Goal: Browse casually

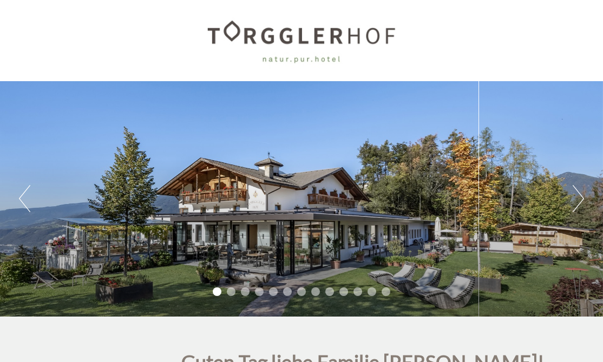
click at [579, 199] on button "Next" at bounding box center [578, 198] width 11 height 27
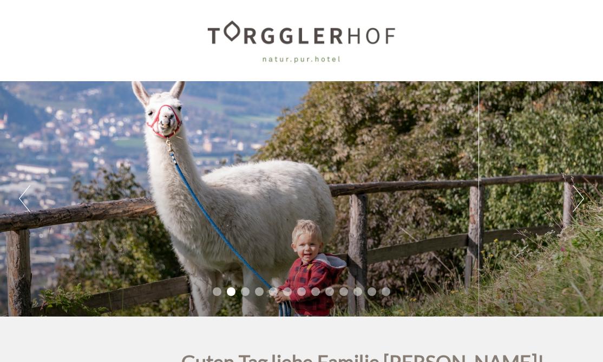
click at [579, 199] on button "Next" at bounding box center [578, 198] width 11 height 27
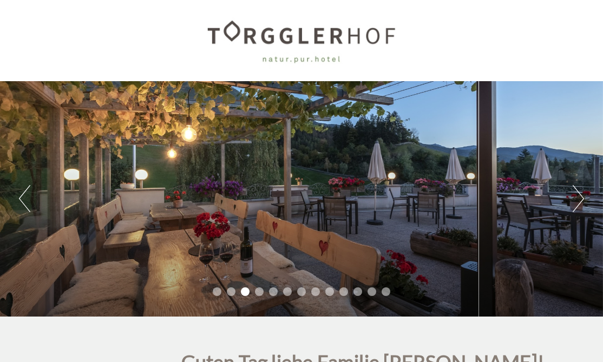
click at [579, 199] on button "Next" at bounding box center [578, 198] width 11 height 27
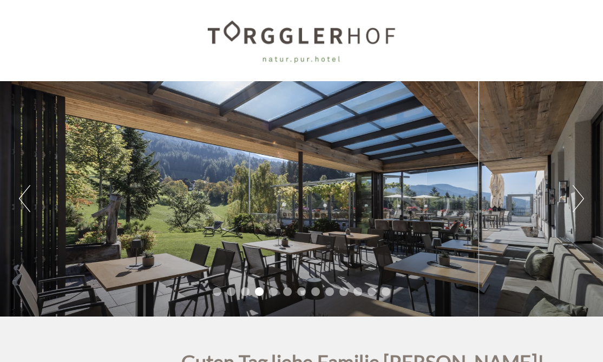
click at [579, 199] on button "Next" at bounding box center [578, 198] width 11 height 27
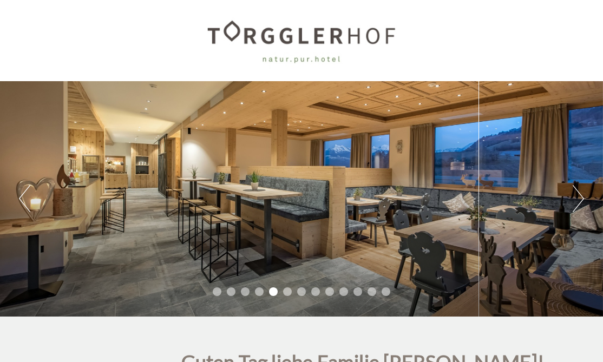
click at [579, 199] on button "Next" at bounding box center [578, 198] width 11 height 27
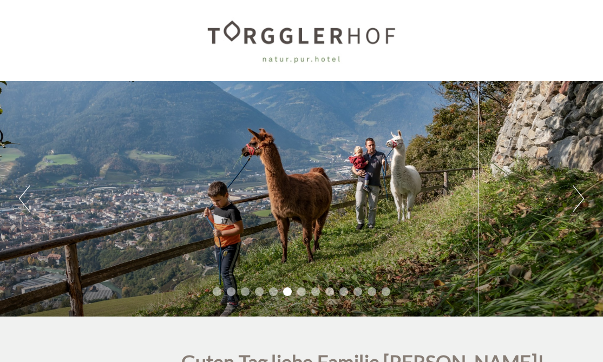
click at [579, 199] on button "Next" at bounding box center [578, 198] width 11 height 27
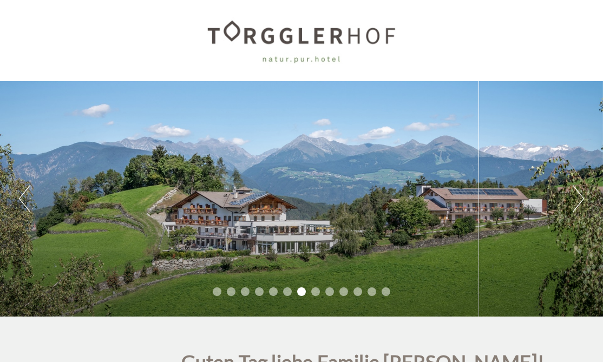
click at [579, 199] on button "Next" at bounding box center [578, 198] width 11 height 27
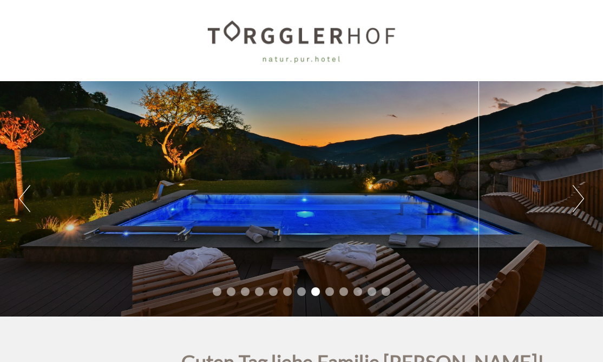
click at [579, 199] on button "Next" at bounding box center [578, 198] width 11 height 27
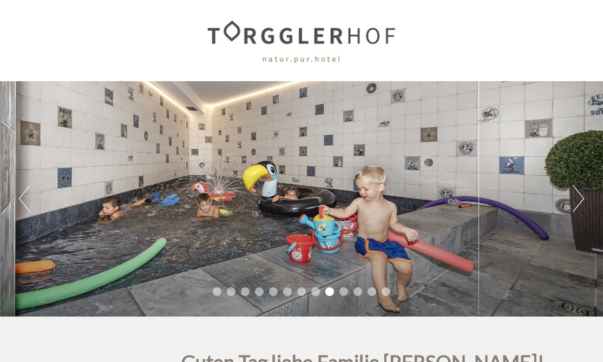
click at [579, 199] on button "Next" at bounding box center [578, 198] width 11 height 27
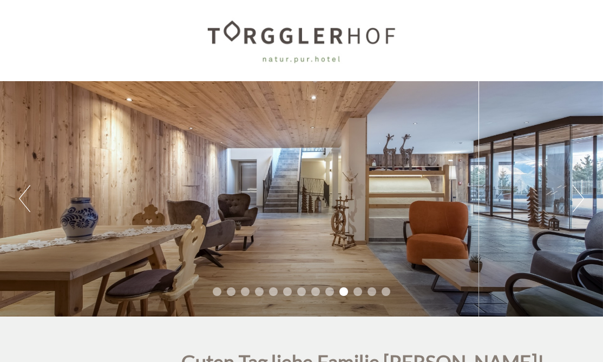
click at [579, 199] on button "Next" at bounding box center [578, 198] width 11 height 27
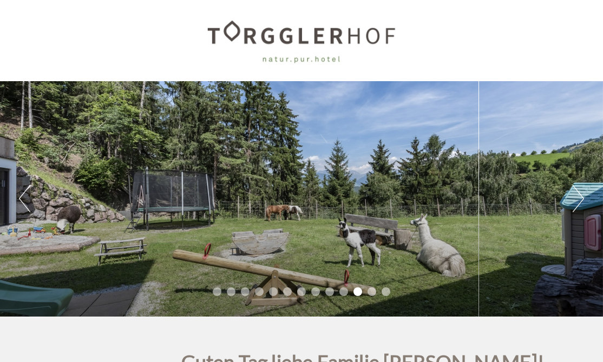
click at [579, 199] on button "Next" at bounding box center [578, 198] width 11 height 27
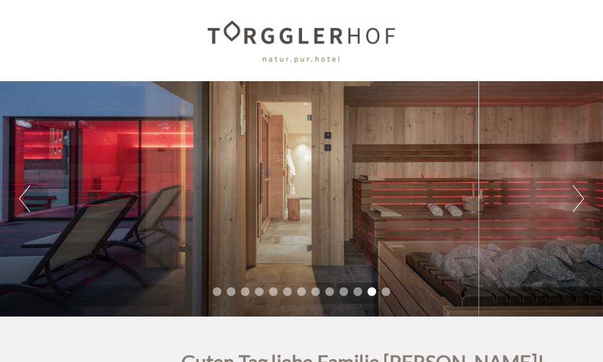
click at [579, 199] on button "Next" at bounding box center [578, 198] width 11 height 27
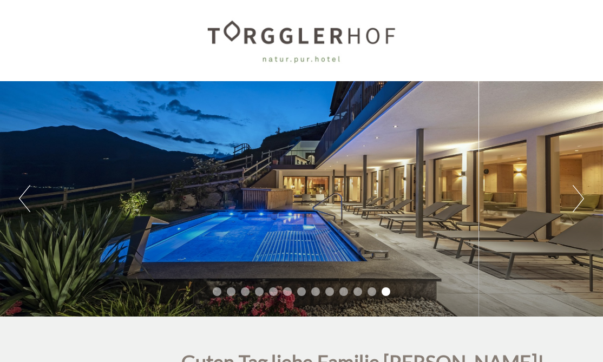
click at [579, 199] on button "Next" at bounding box center [578, 198] width 11 height 27
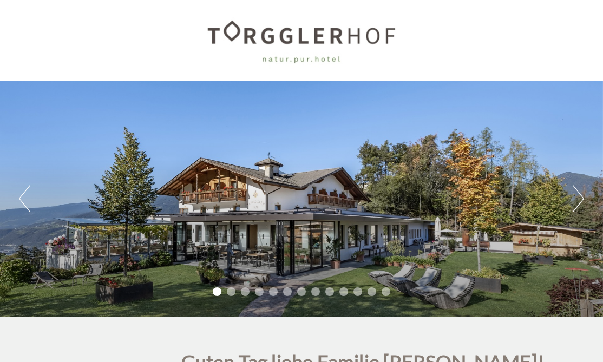
click at [579, 199] on button "Next" at bounding box center [578, 198] width 11 height 27
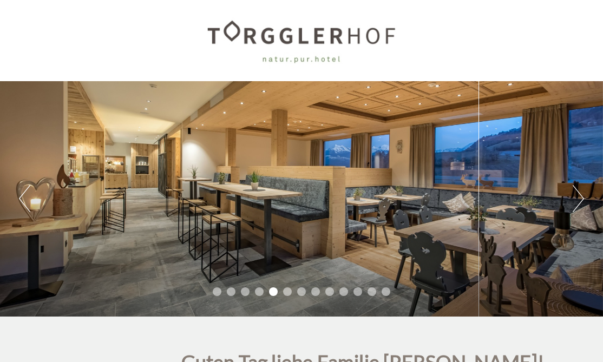
click at [582, 202] on button "Next" at bounding box center [578, 198] width 11 height 27
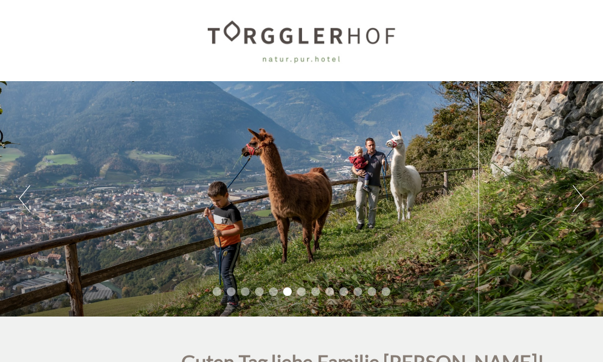
click at [582, 202] on button "Next" at bounding box center [578, 198] width 11 height 27
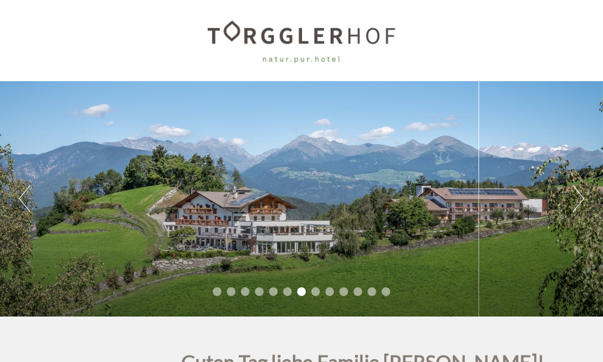
click at [582, 202] on button "Next" at bounding box center [578, 198] width 11 height 27
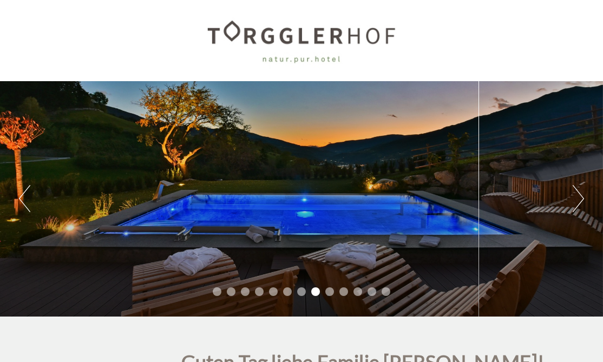
click at [582, 202] on button "Next" at bounding box center [578, 198] width 11 height 27
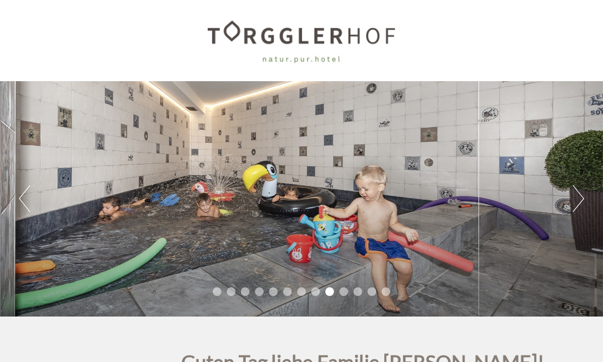
click at [581, 199] on button "Next" at bounding box center [578, 198] width 11 height 27
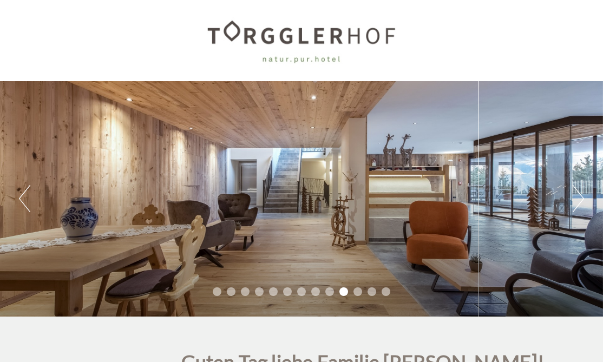
click at [581, 199] on button "Next" at bounding box center [578, 198] width 11 height 27
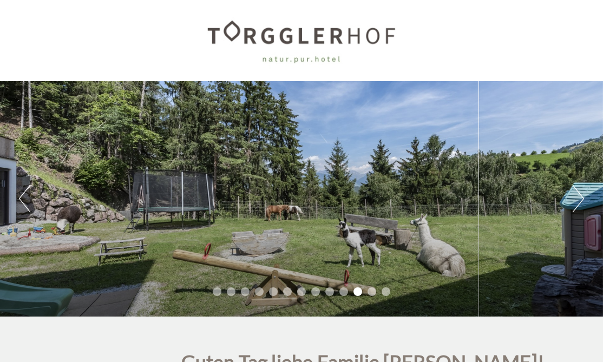
click at [581, 199] on button "Next" at bounding box center [578, 198] width 11 height 27
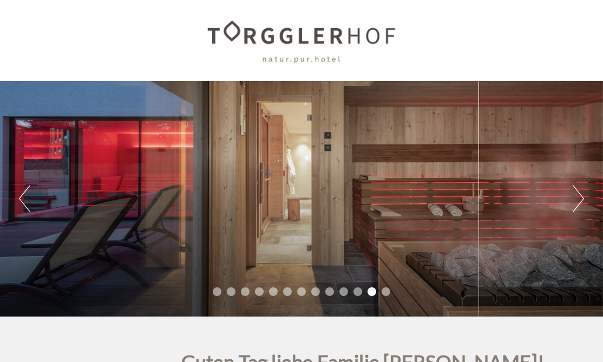
click at [581, 199] on button "Next" at bounding box center [578, 198] width 11 height 27
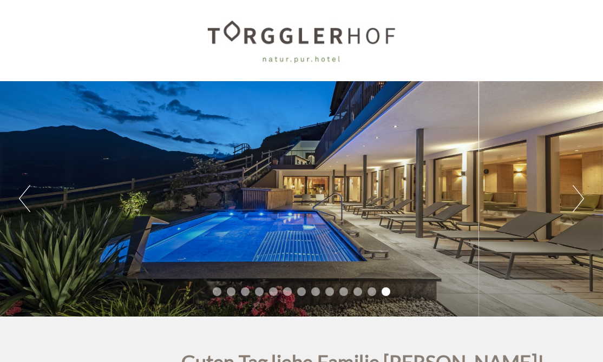
click at [581, 199] on button "Next" at bounding box center [578, 198] width 11 height 27
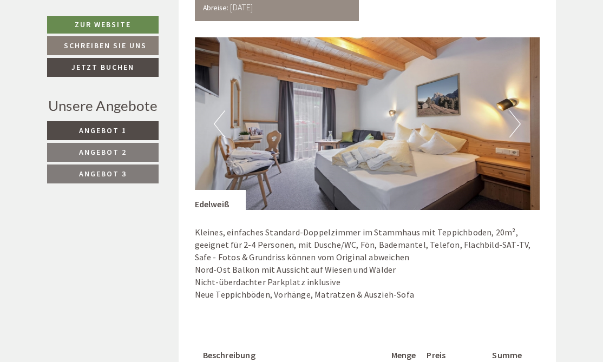
scroll to position [1296, 0]
